Goal: Check status: Check status

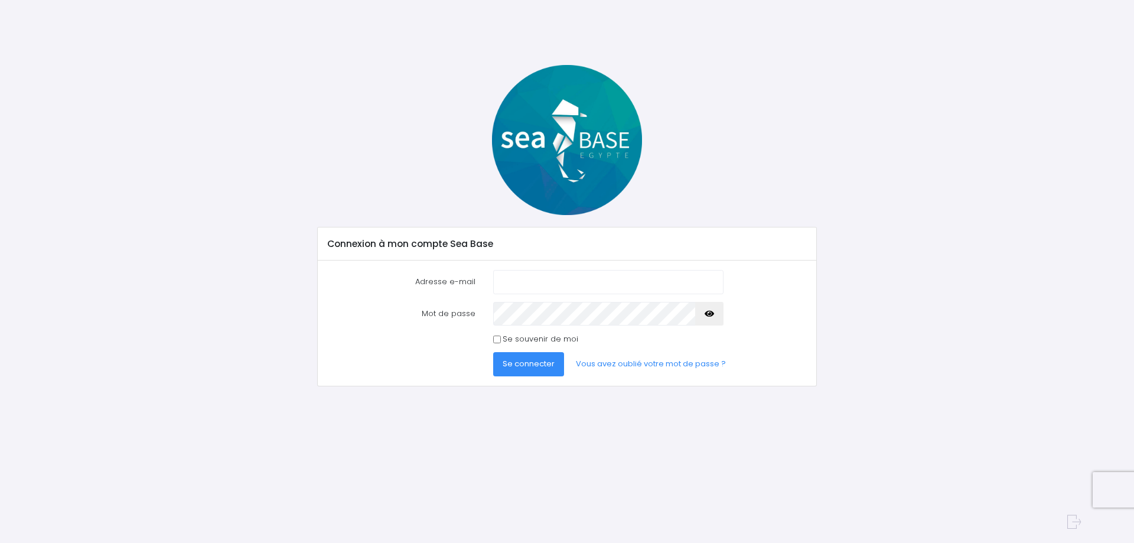
click at [591, 283] on input "Adresse e-mail" at bounding box center [608, 282] width 230 height 24
type input "freezeman@free.fr"
click at [493, 352] on button "Se connecter" at bounding box center [528, 364] width 71 height 24
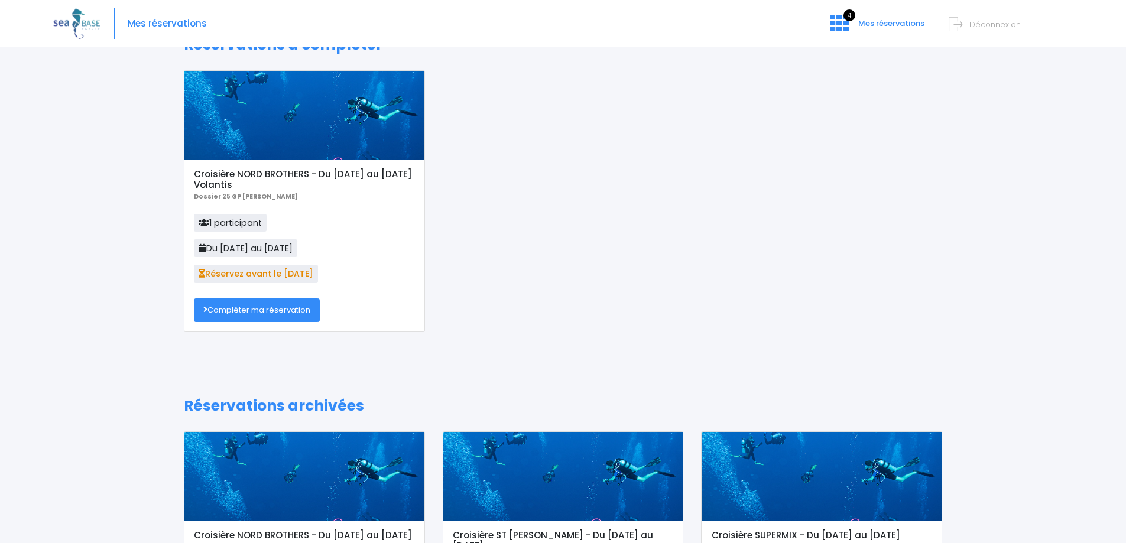
scroll to position [25, 0]
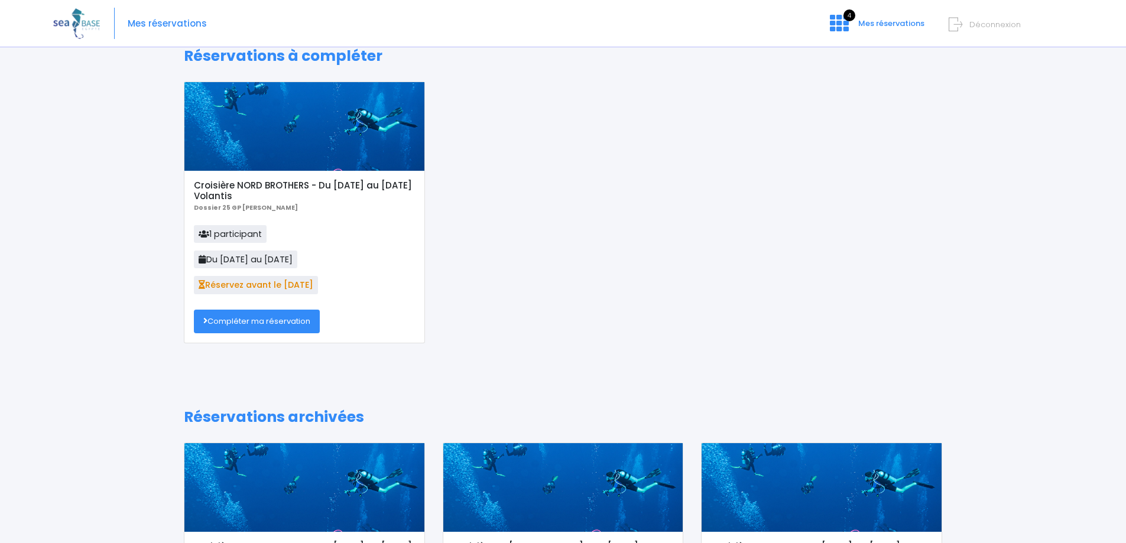
click at [249, 320] on link "Compléter ma réservation" at bounding box center [257, 322] width 126 height 24
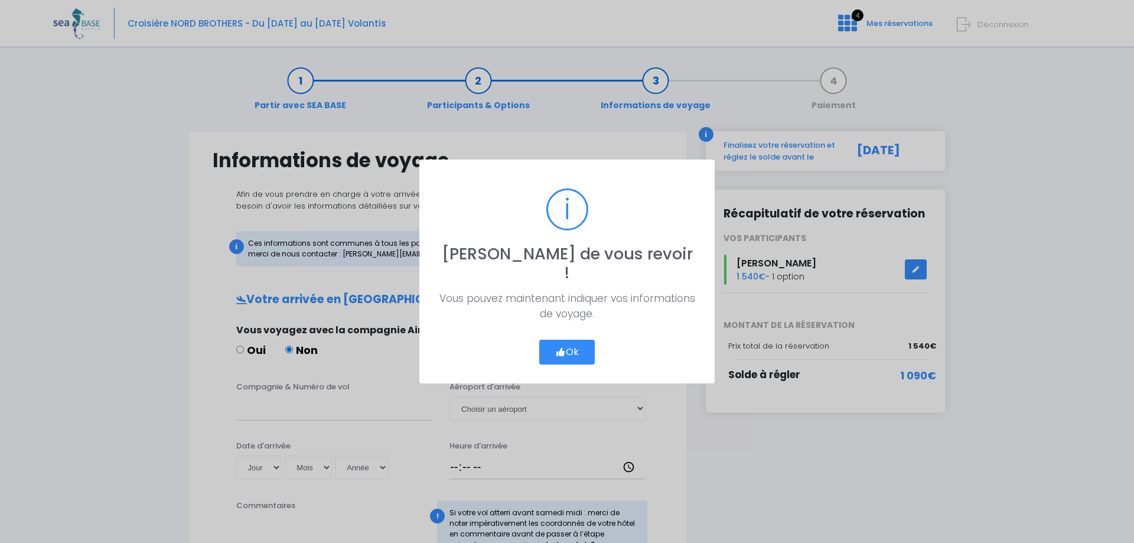
click at [568, 343] on button "Ok" at bounding box center [567, 352] width 56 height 25
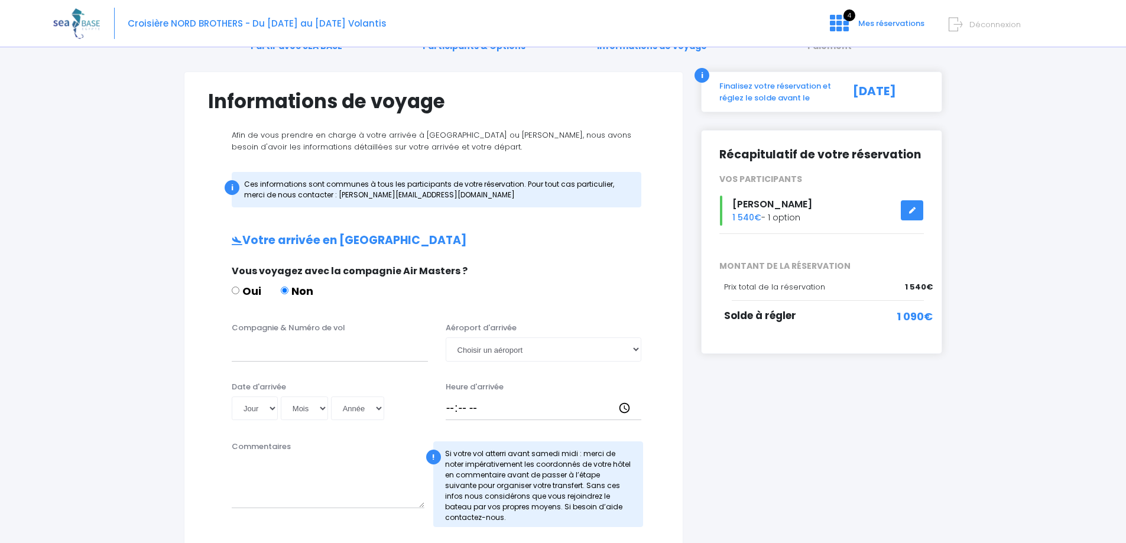
scroll to position [118, 0]
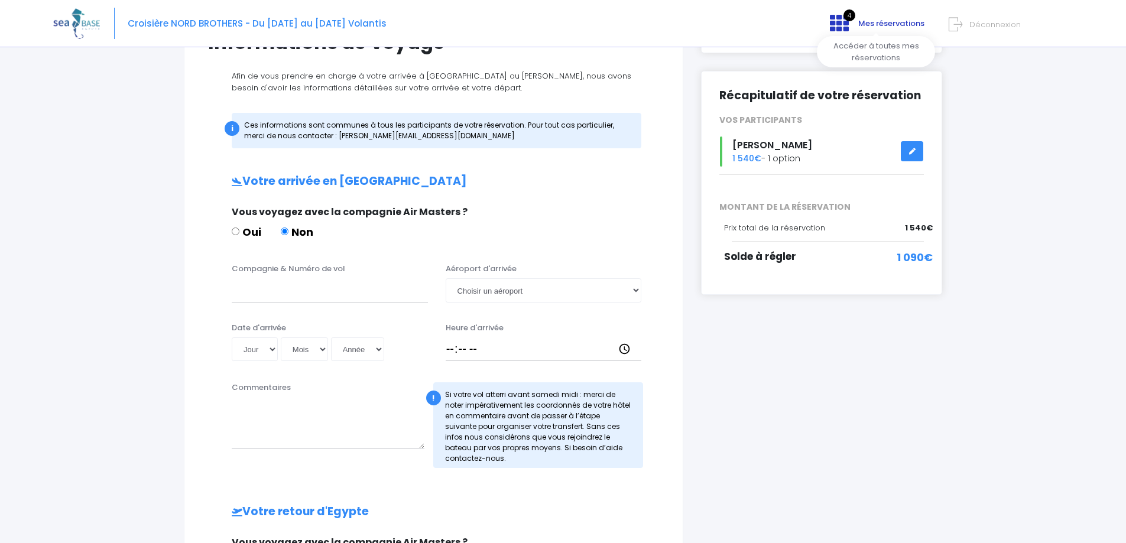
click at [861, 23] on span "Mes réservations" at bounding box center [891, 23] width 66 height 11
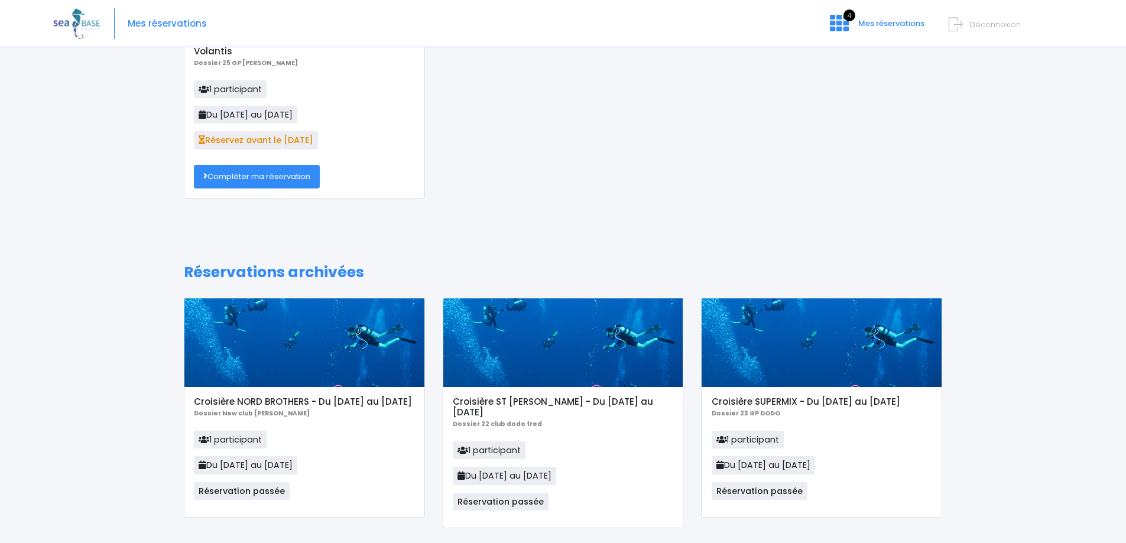
scroll to position [177, 0]
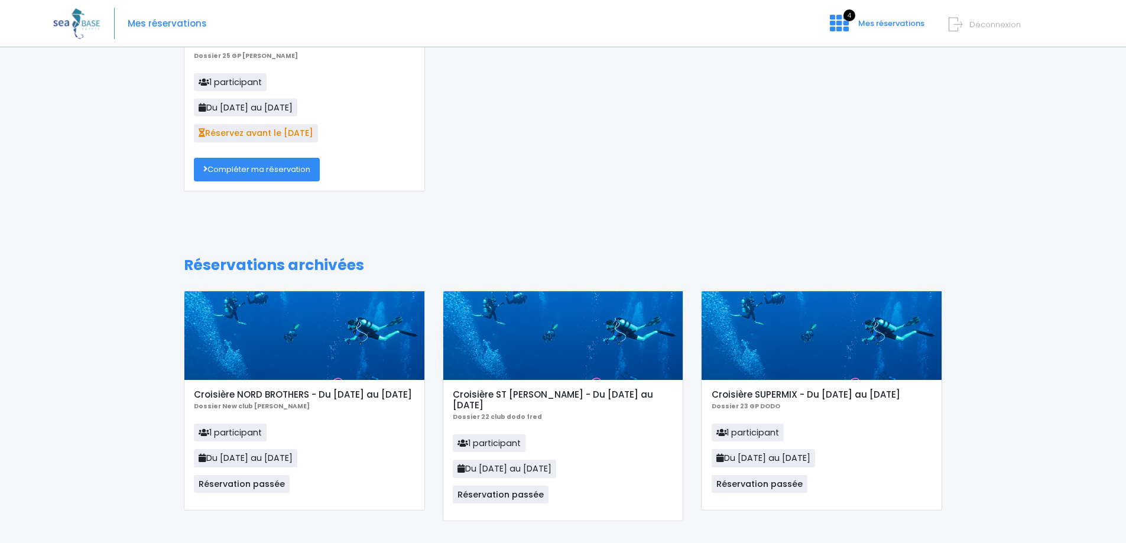
click at [980, 79] on div "Réservations à compléter Croisière NORD BROTHERS - Du [DATE] au [DATE] Volantis…" at bounding box center [562, 223] width 1019 height 691
